Goal: Task Accomplishment & Management: Use online tool/utility

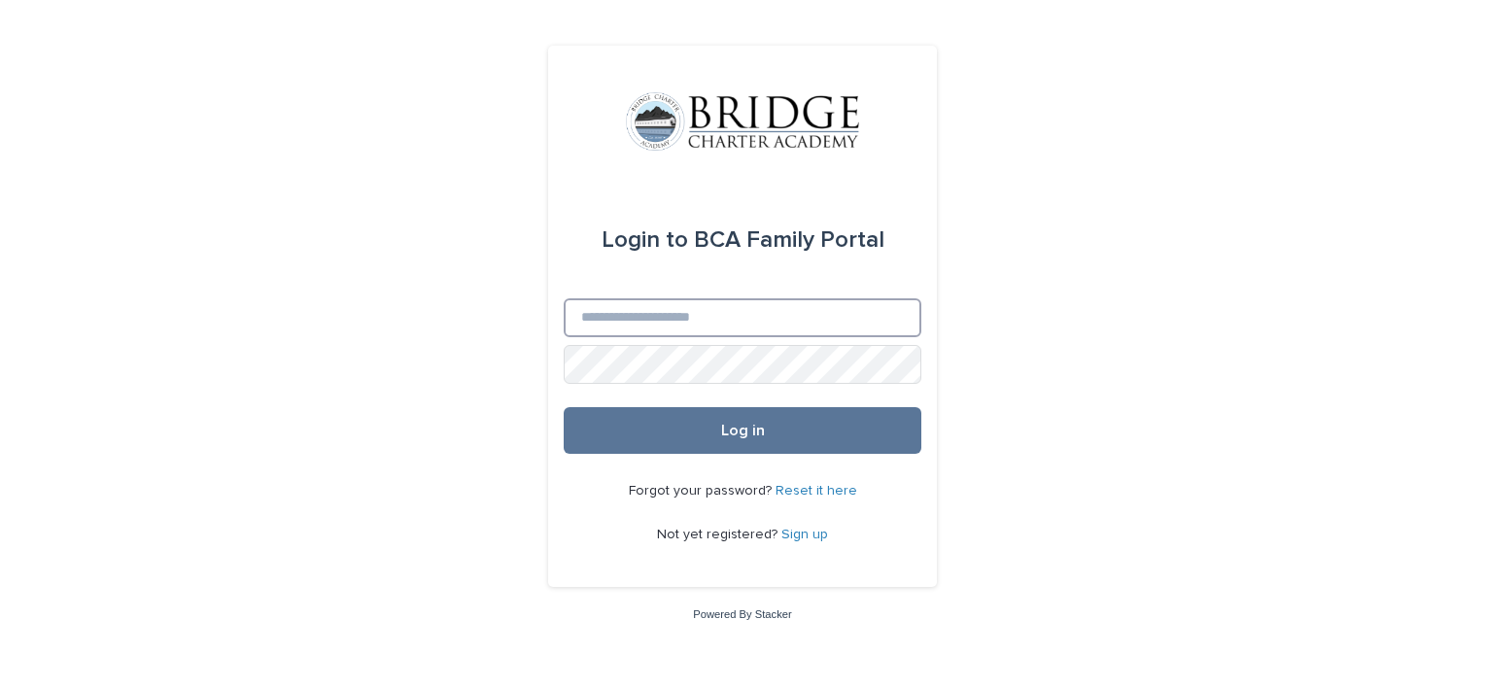
click at [668, 307] on input "Email" at bounding box center [743, 317] width 358 height 39
type input "**********"
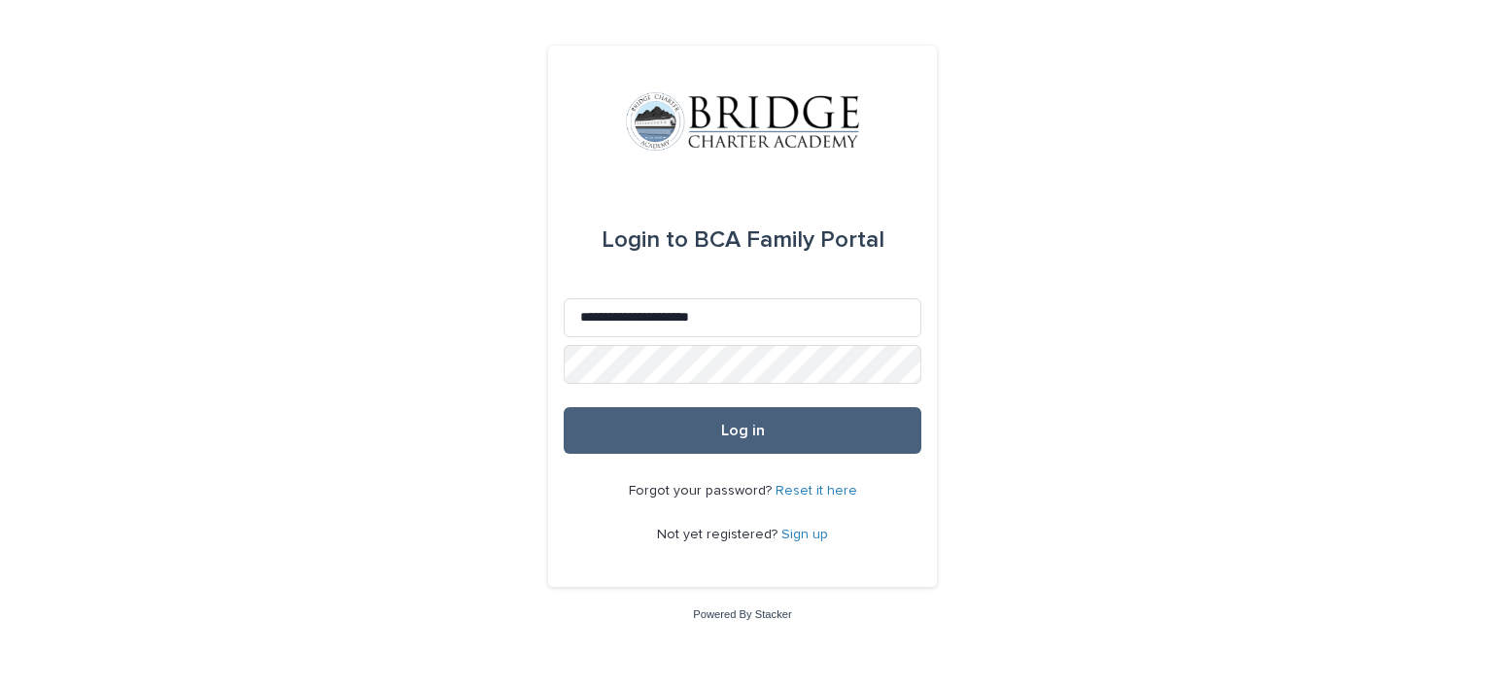
click at [709, 426] on button "Log in" at bounding box center [743, 430] width 358 height 47
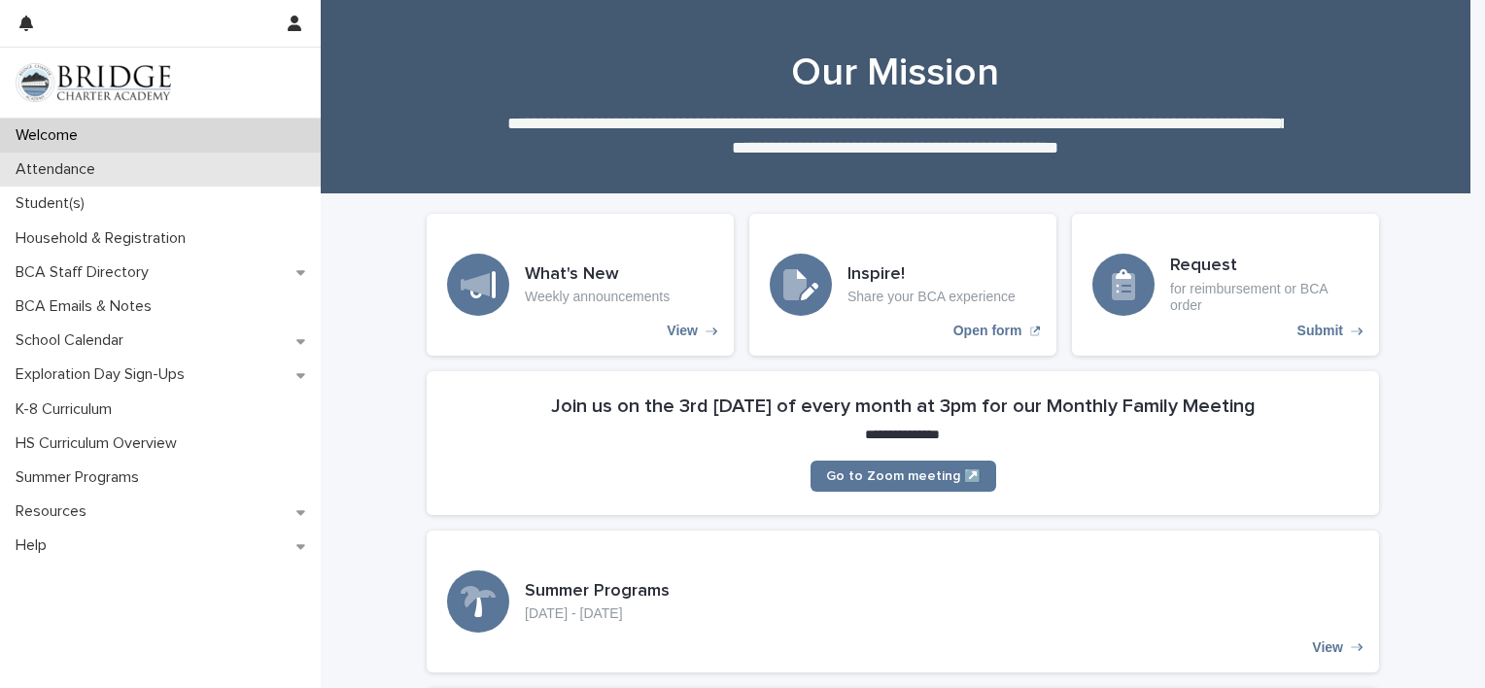
click at [129, 175] on div "Attendance" at bounding box center [160, 170] width 321 height 34
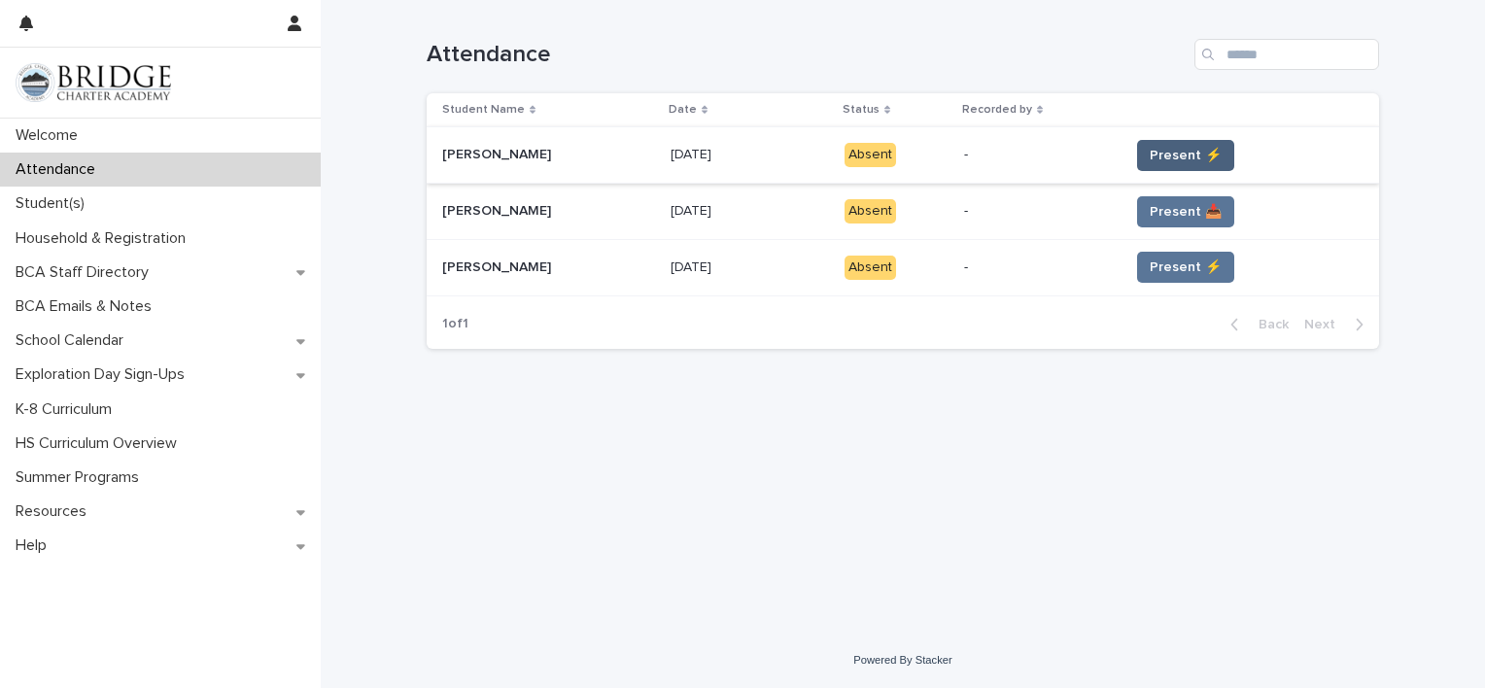
click at [1172, 151] on span "Present ⚡" at bounding box center [1185, 155] width 72 height 19
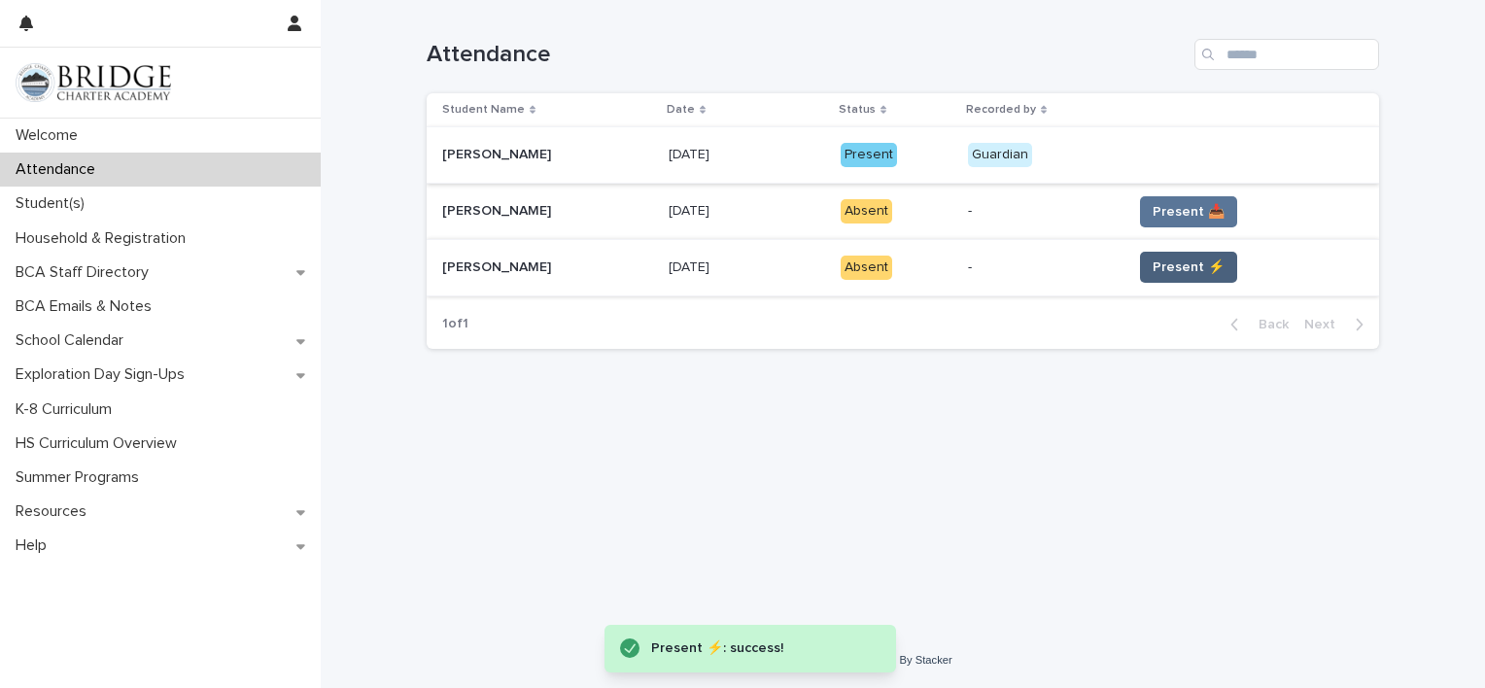
click at [1173, 269] on span "Present ⚡" at bounding box center [1188, 266] width 72 height 19
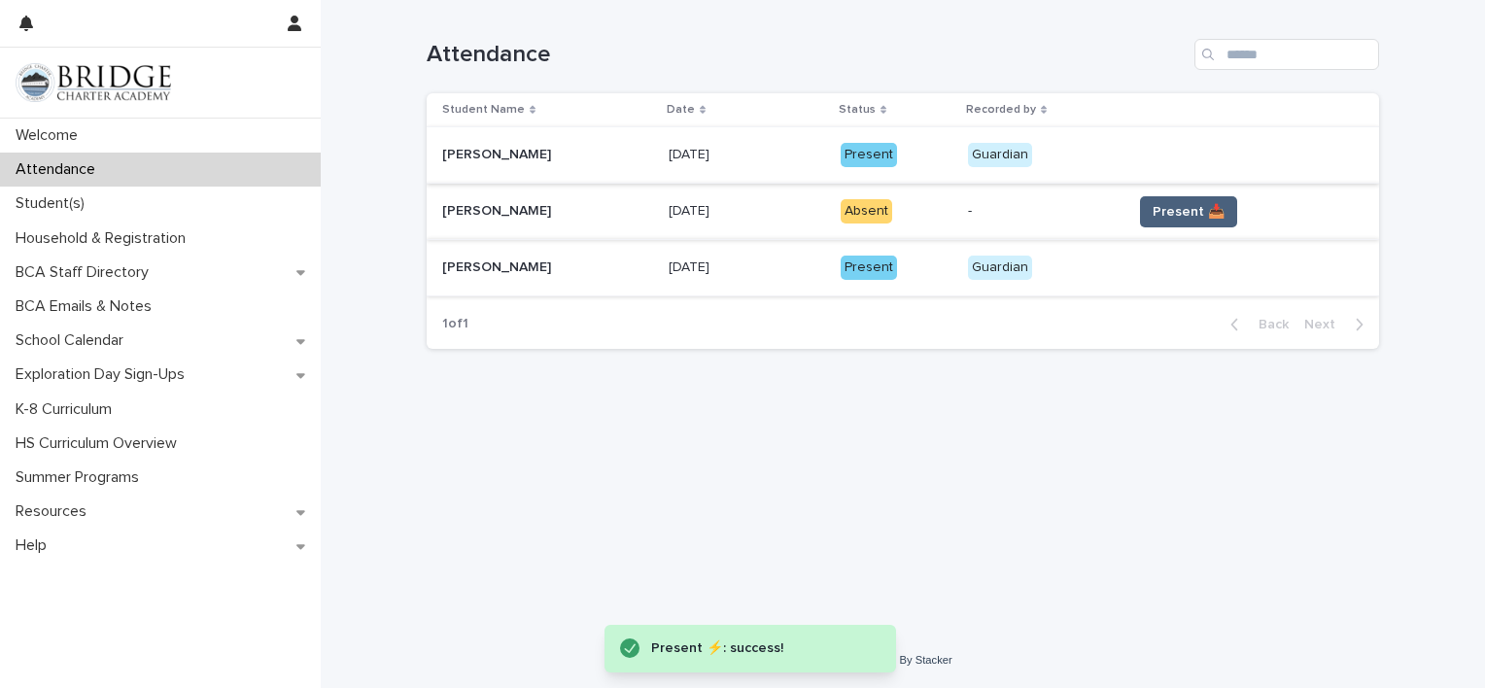
click at [1158, 206] on span "Present 📥" at bounding box center [1188, 211] width 72 height 19
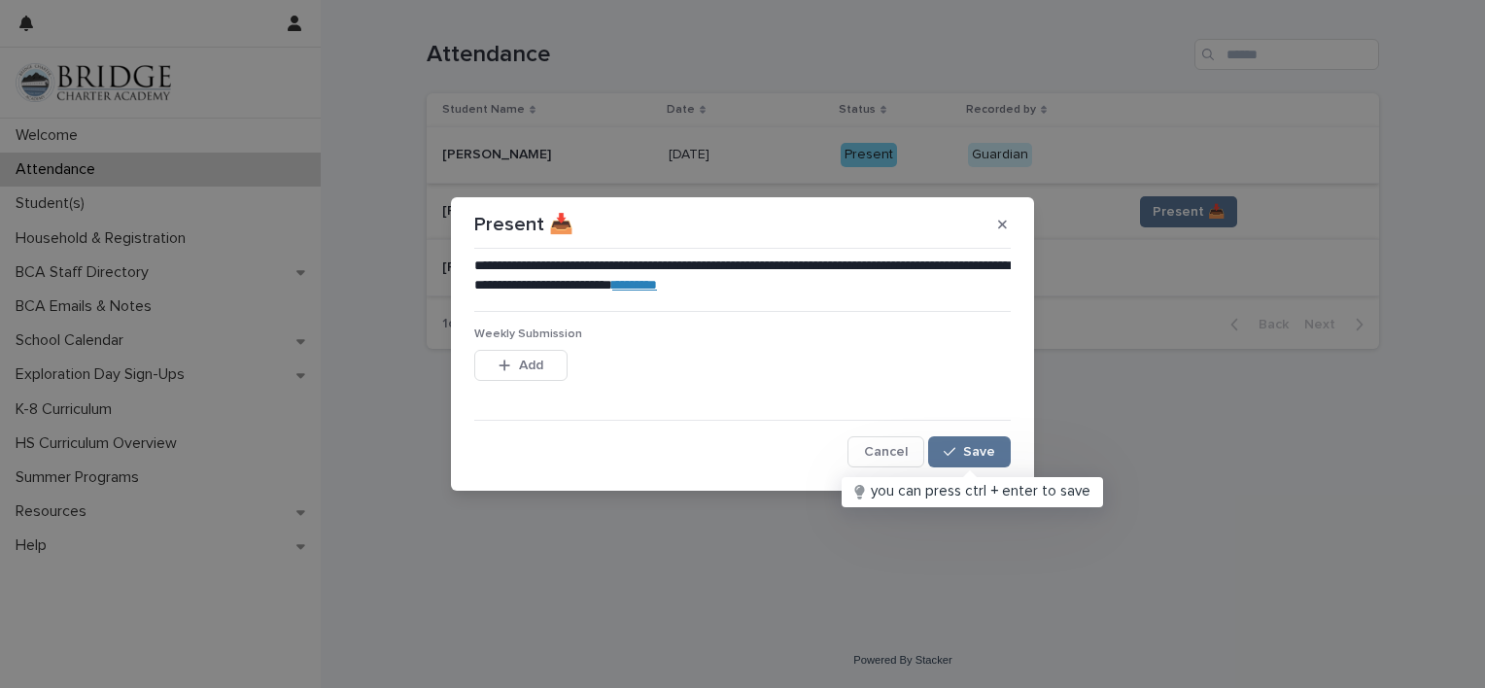
click at [657, 287] on link "********" at bounding box center [634, 285] width 45 height 14
click at [973, 446] on span "Save" at bounding box center [979, 452] width 32 height 14
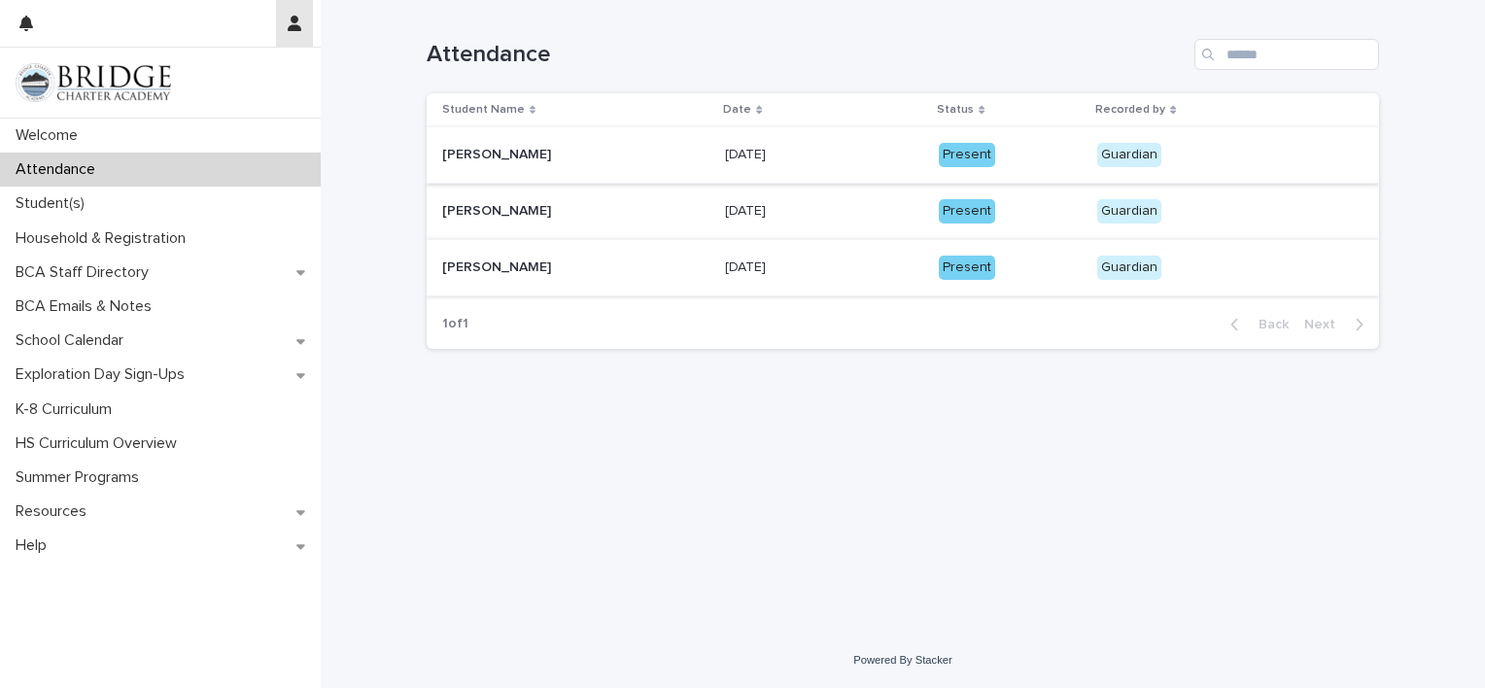
click at [295, 23] on icon "button" at bounding box center [295, 24] width 14 height 16
click at [211, 77] on p "Log Out" at bounding box center [238, 82] width 122 height 33
